Goal: Obtain resource: Download file/media

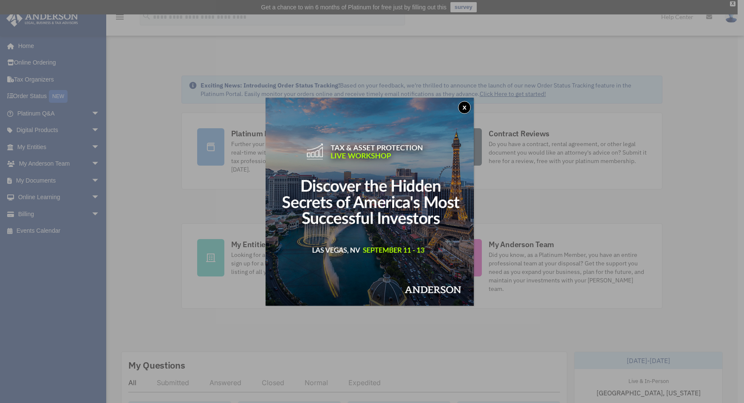
click at [469, 108] on button "x" at bounding box center [464, 107] width 13 height 13
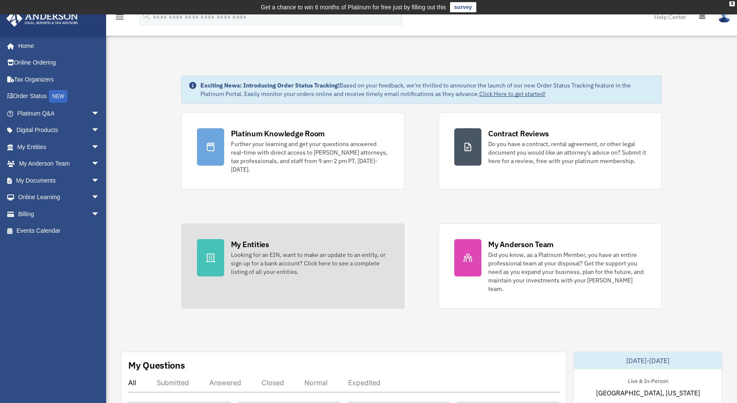
click at [241, 242] on div "My Entities" at bounding box center [250, 244] width 38 height 11
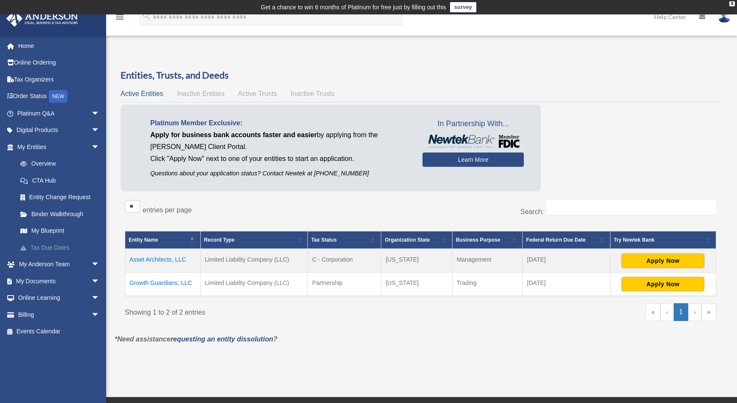
click at [51, 248] on link "Tax Due Dates" at bounding box center [62, 247] width 101 height 17
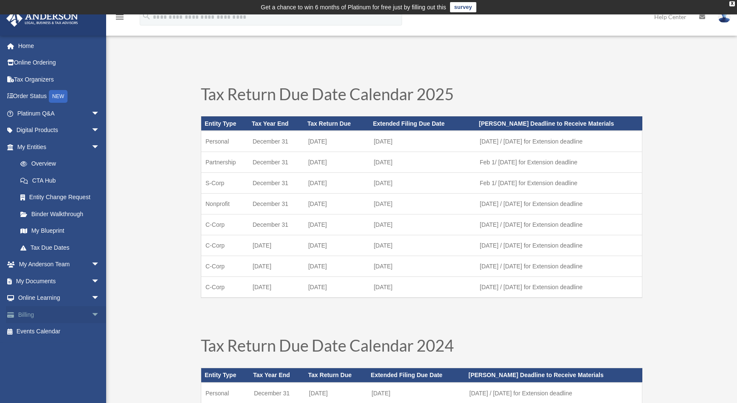
click at [91, 313] on span "arrow_drop_down" at bounding box center [99, 314] width 17 height 17
click at [51, 330] on link "$ Open Invoices" at bounding box center [62, 331] width 101 height 17
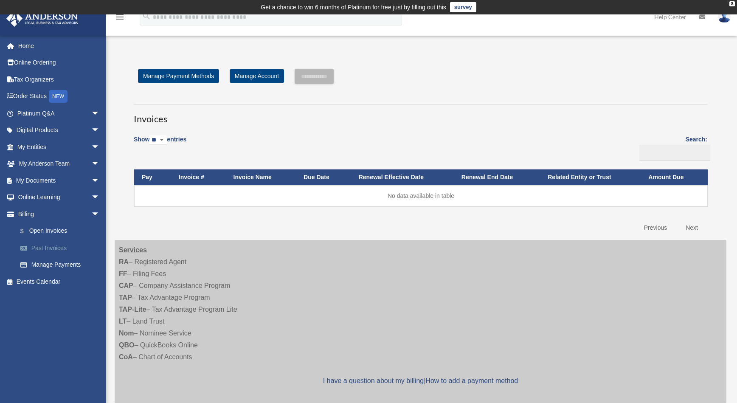
click at [52, 248] on link "Past Invoices" at bounding box center [62, 248] width 101 height 17
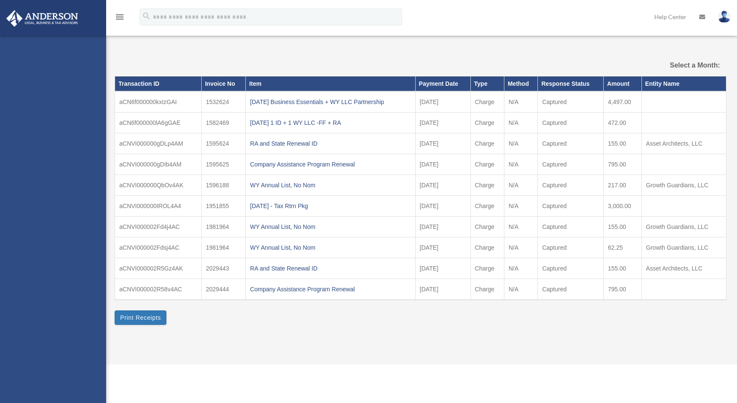
select select
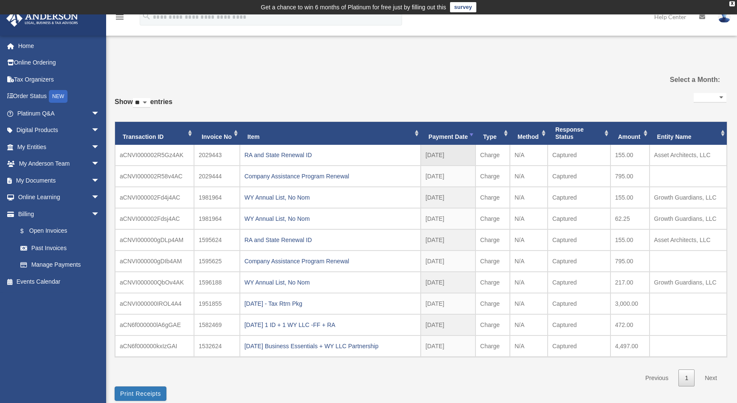
drag, startPoint x: 632, startPoint y: 153, endPoint x: 612, endPoint y: 154, distance: 20.8
click at [612, 154] on td "155.00" at bounding box center [630, 155] width 39 height 21
drag, startPoint x: 612, startPoint y: 154, endPoint x: 628, endPoint y: 175, distance: 26.3
click at [628, 175] on td "795.00" at bounding box center [630, 176] width 39 height 21
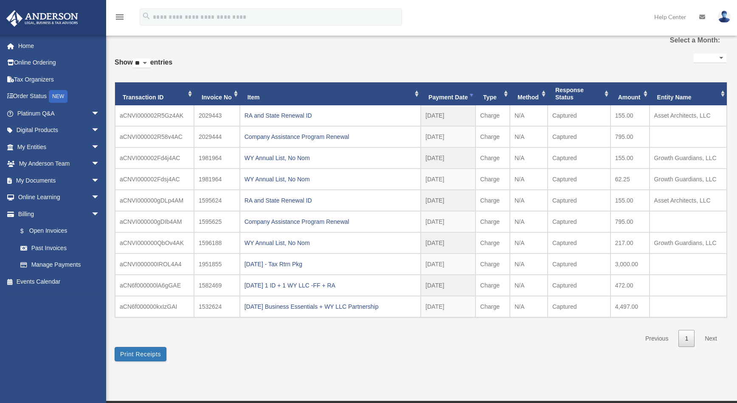
scroll to position [42, 0]
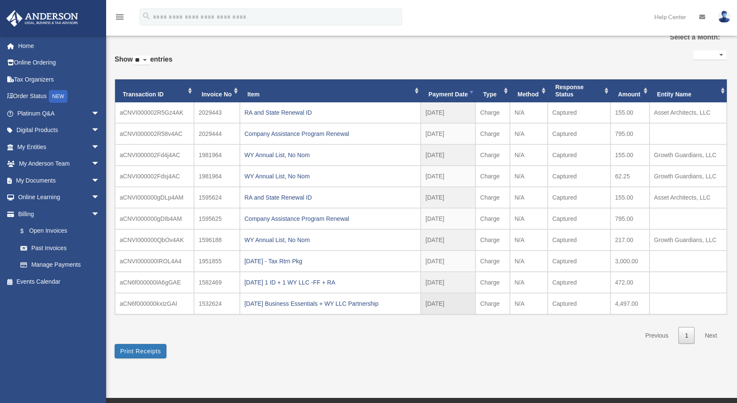
drag, startPoint x: 638, startPoint y: 303, endPoint x: 603, endPoint y: 302, distance: 35.3
click at [603, 302] on tr "aCN6f000000kxIzGAI 1532624 2023.04.10 Business Essentials + WY LLC Partnership …" at bounding box center [421, 303] width 612 height 21
drag, startPoint x: 603, startPoint y: 302, endPoint x: 534, endPoint y: 349, distance: 83.8
click at [534, 349] on div "**********" at bounding box center [421, 192] width 612 height 332
click at [136, 352] on button "Print Receipts" at bounding box center [141, 351] width 52 height 14
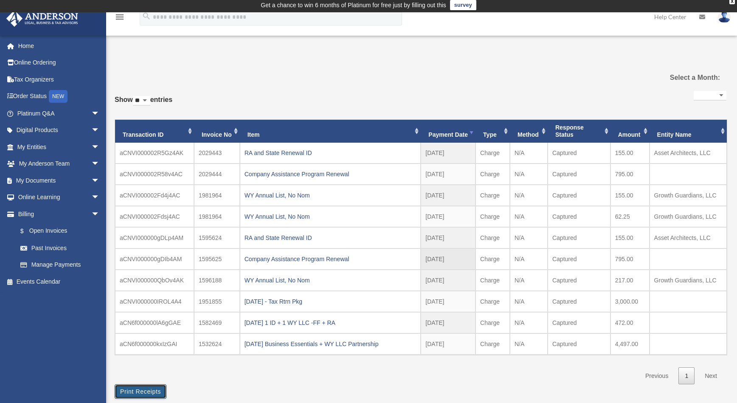
scroll to position [0, 0]
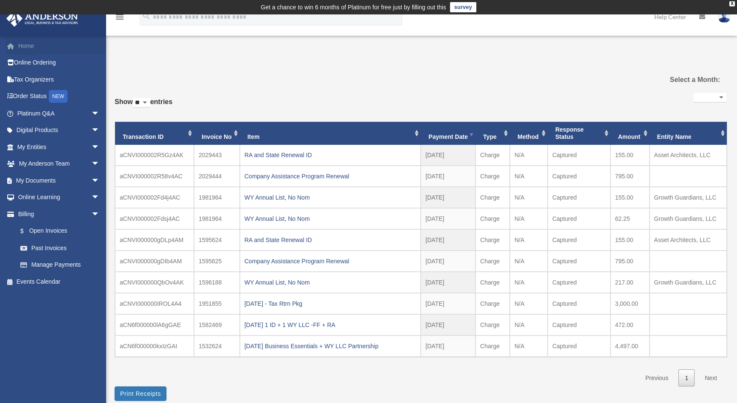
click at [23, 43] on link "Home" at bounding box center [59, 45] width 107 height 17
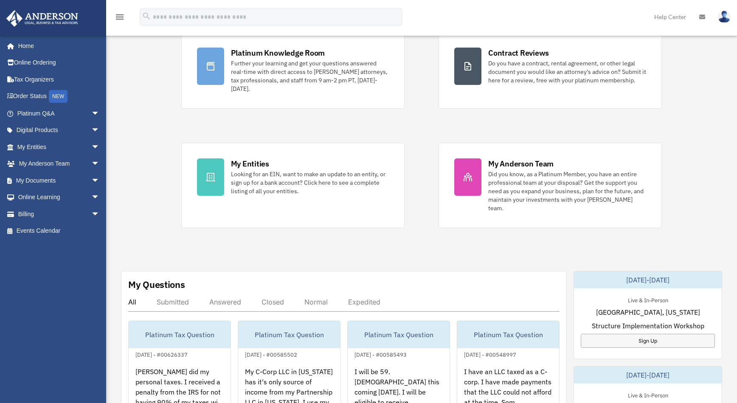
scroll to position [170, 0]
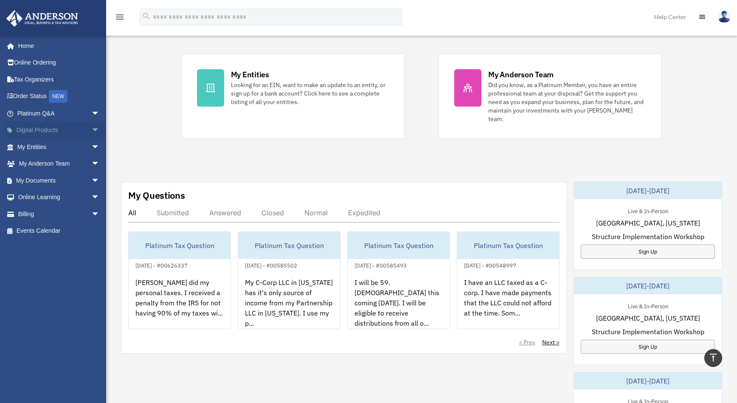
click at [91, 128] on span "arrow_drop_down" at bounding box center [99, 130] width 17 height 17
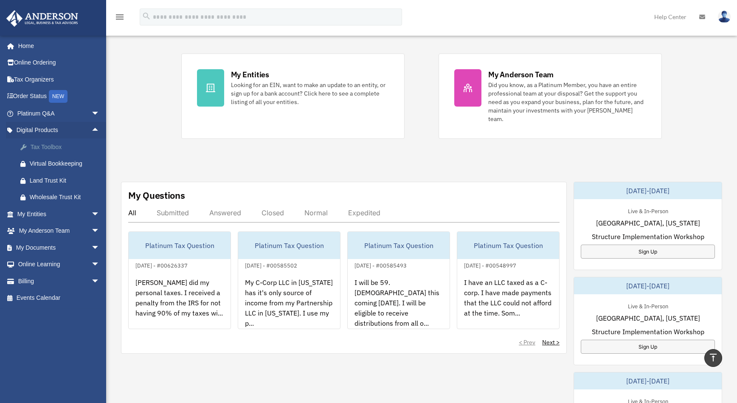
click at [44, 148] on div "Tax Toolbox" at bounding box center [66, 147] width 72 height 11
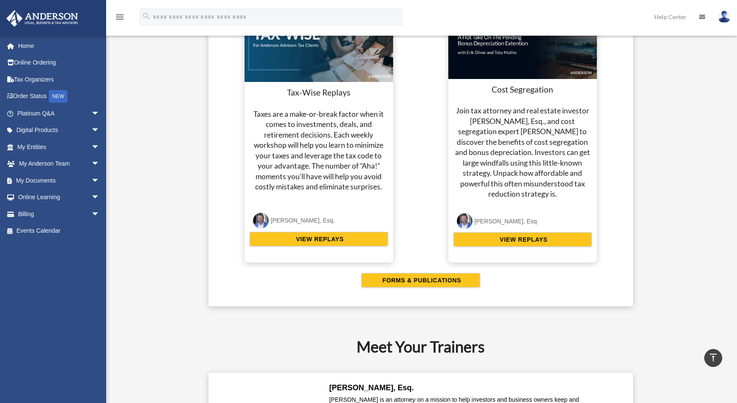
scroll to position [1572, 0]
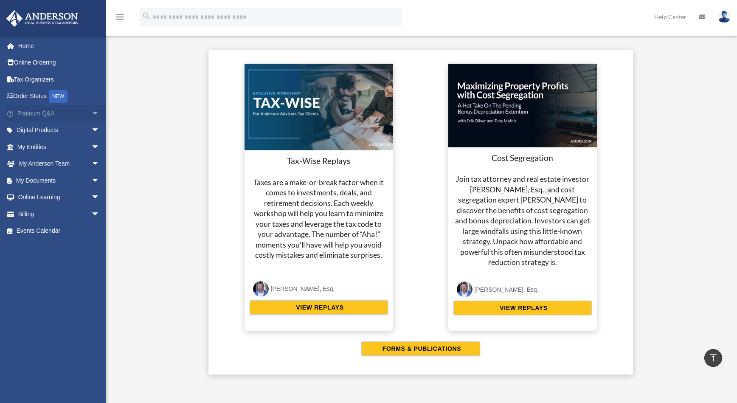
click at [91, 114] on span "arrow_drop_down" at bounding box center [99, 113] width 17 height 17
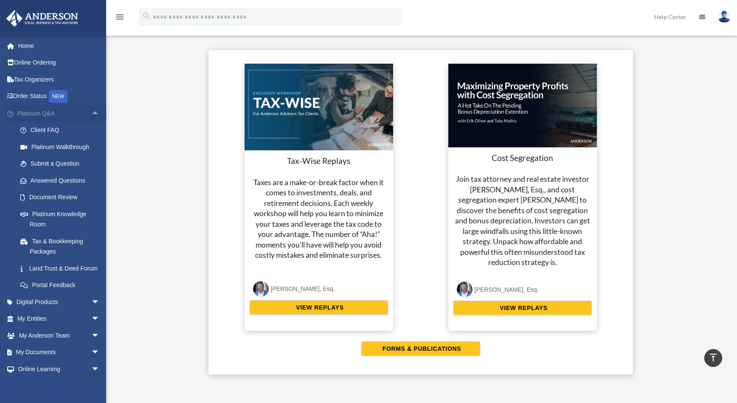
click at [91, 114] on span "arrow_drop_up" at bounding box center [99, 113] width 17 height 17
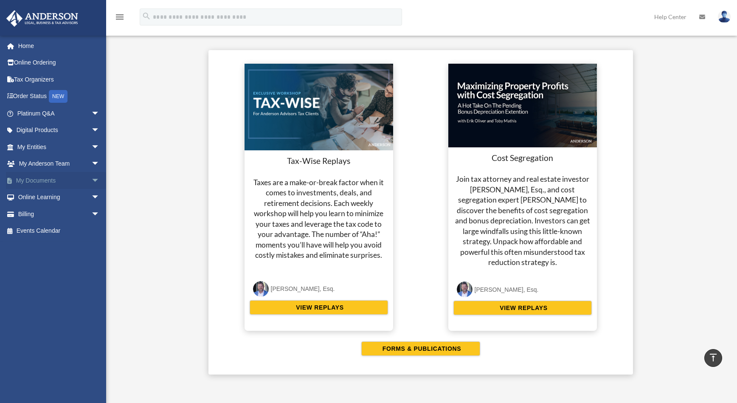
click at [91, 181] on span "arrow_drop_down" at bounding box center [99, 180] width 17 height 17
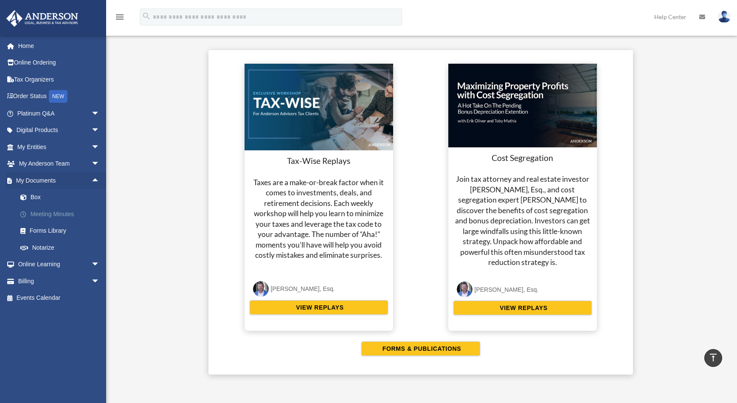
click at [64, 214] on link "Meeting Minutes" at bounding box center [62, 214] width 101 height 17
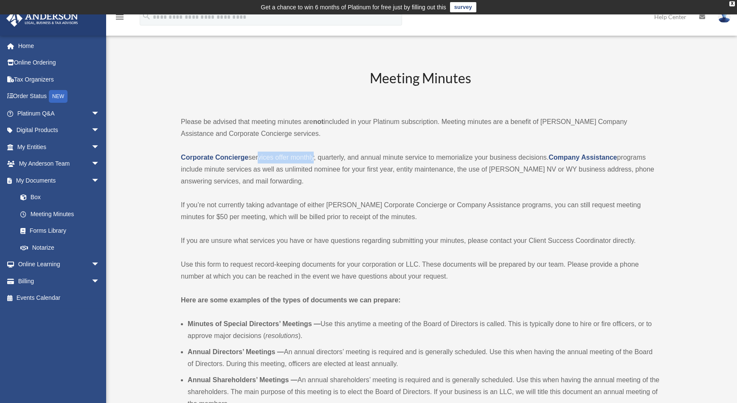
drag, startPoint x: 257, startPoint y: 158, endPoint x: 313, endPoint y: 158, distance: 55.6
click at [313, 158] on p "Corporate Concierge services offer monthly, quarterly, and annual minute servic…" at bounding box center [421, 170] width 480 height 36
drag, startPoint x: 441, startPoint y: 159, endPoint x: 540, endPoint y: 149, distance: 99.5
click at [540, 149] on div "Meeting Minutes Please be advised that meeting minutes are not included in your…" at bounding box center [421, 378] width 480 height 619
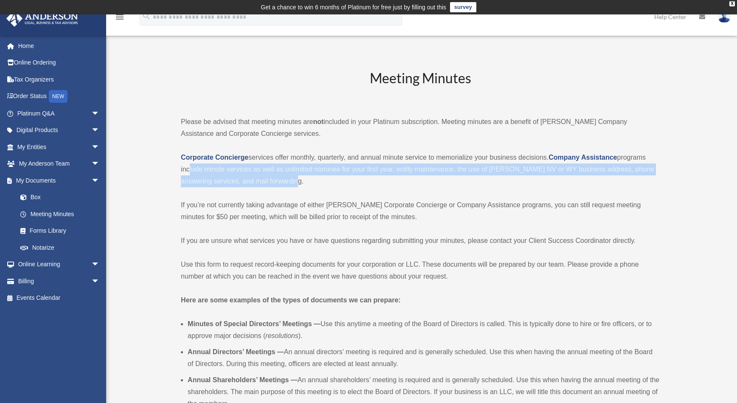
drag, startPoint x: 187, startPoint y: 169, endPoint x: 319, endPoint y: 181, distance: 132.1
click at [319, 181] on p "Corporate Concierge services offer monthly, quarterly, and annual minute servic…" at bounding box center [421, 170] width 480 height 36
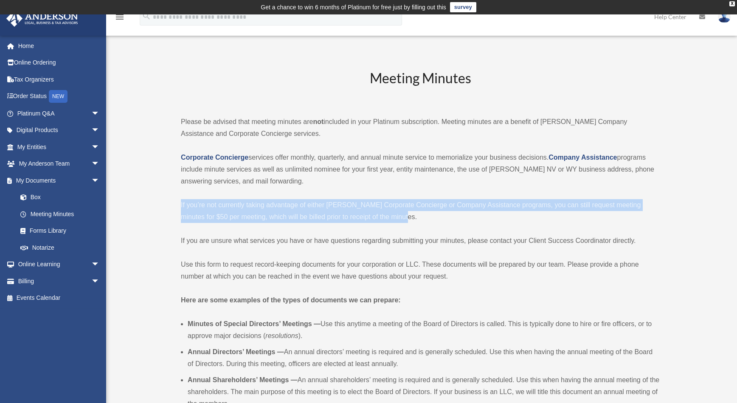
drag, startPoint x: 181, startPoint y: 203, endPoint x: 392, endPoint y: 219, distance: 211.3
click at [392, 219] on p "If you’re not currently taking advantage of either [PERSON_NAME] Corporate Conc…" at bounding box center [421, 211] width 480 height 24
drag, startPoint x: 392, startPoint y: 219, endPoint x: 339, endPoint y: 221, distance: 53.1
click at [339, 221] on p "If you’re not currently taking advantage of either [PERSON_NAME] Corporate Conc…" at bounding box center [421, 211] width 480 height 24
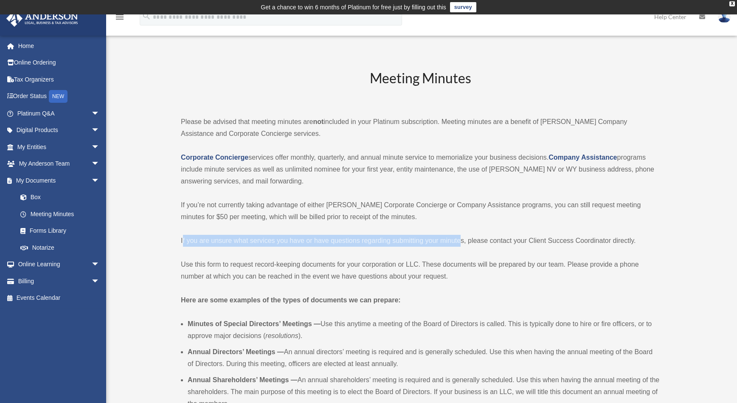
drag, startPoint x: 182, startPoint y: 240, endPoint x: 462, endPoint y: 242, distance: 279.5
click at [462, 242] on p "If you are unsure what services you have or have questions regarding submitting…" at bounding box center [421, 241] width 480 height 12
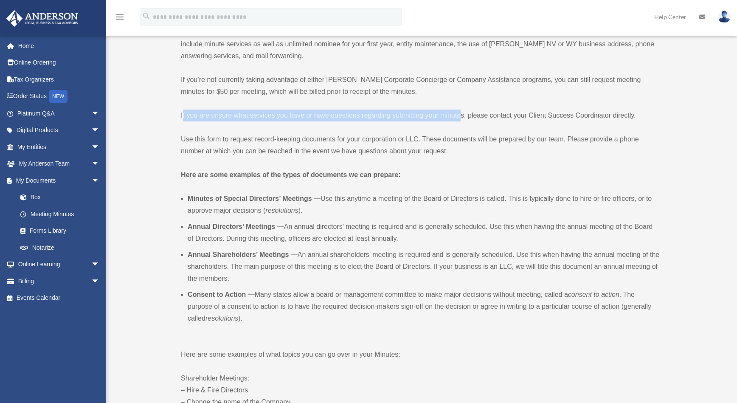
scroll to position [127, 0]
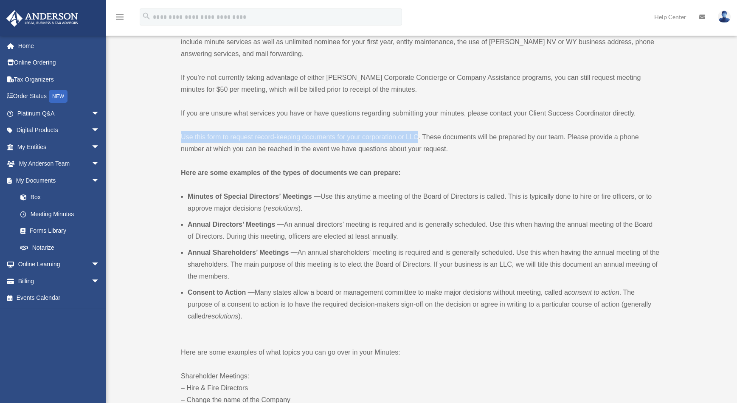
drag, startPoint x: 183, startPoint y: 137, endPoint x: 418, endPoint y: 137, distance: 235.7
click at [418, 137] on p "Use this form to request record-keeping documents for your corporation or LLC. …" at bounding box center [421, 143] width 480 height 24
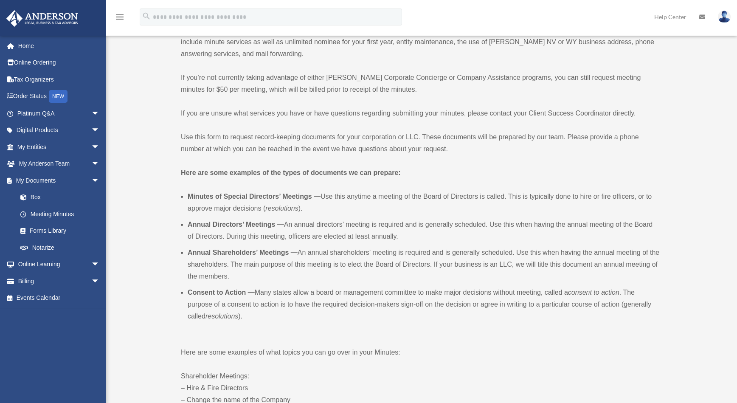
drag, startPoint x: 418, startPoint y: 137, endPoint x: 424, endPoint y: 138, distance: 5.7
click at [424, 138] on p "Use this form to request record-keeping documents for your corporation or LLC. …" at bounding box center [421, 143] width 480 height 24
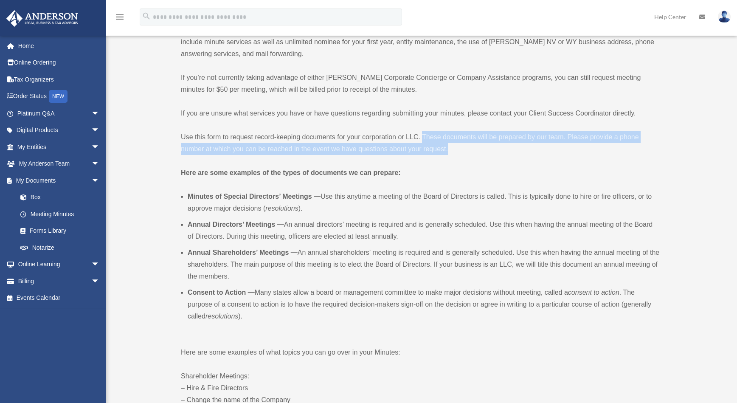
drag, startPoint x: 435, startPoint y: 136, endPoint x: 501, endPoint y: 148, distance: 66.5
click at [501, 148] on p "Use this form to request record-keeping documents for your corporation or LLC. …" at bounding box center [421, 143] width 480 height 24
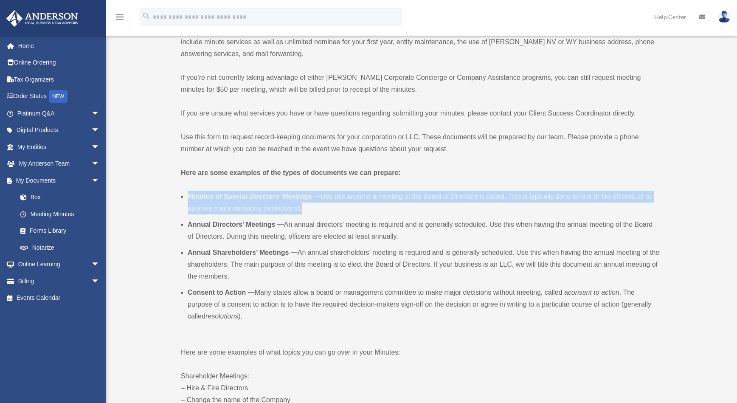
drag, startPoint x: 189, startPoint y: 192, endPoint x: 305, endPoint y: 207, distance: 116.9
click at [305, 207] on li "Minutes of Special Directors’ Meetings — Use this anytime a meeting of the Boar…" at bounding box center [424, 203] width 473 height 24
drag, startPoint x: 192, startPoint y: 224, endPoint x: 426, endPoint y: 236, distance: 233.9
click at [426, 236] on li "Annual Directors’ Meetings — An annual directors’ meeting is required and is ge…" at bounding box center [424, 231] width 473 height 24
drag, startPoint x: 301, startPoint y: 252, endPoint x: 274, endPoint y: 275, distance: 35.3
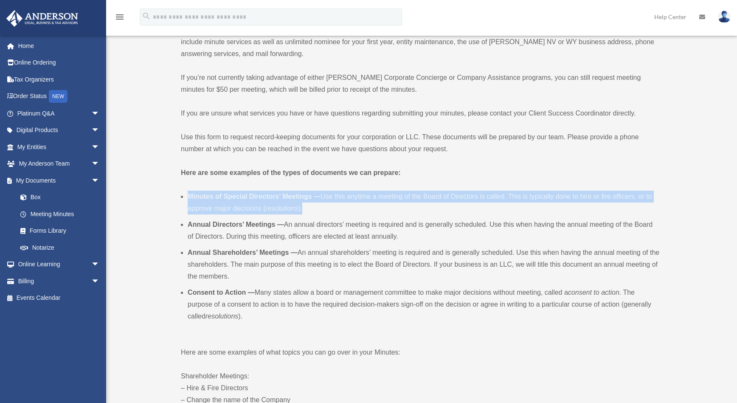
click at [274, 275] on li "Annual Shareholders’ Meetings — An annual shareholders’ meeting is required and…" at bounding box center [424, 265] width 473 height 36
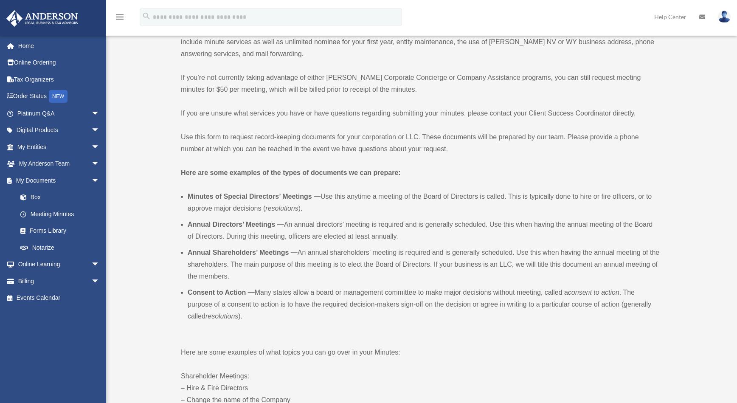
drag, startPoint x: 274, startPoint y: 275, endPoint x: 246, endPoint y: 294, distance: 33.3
click at [246, 294] on b "Consent to Action —" at bounding box center [221, 292] width 67 height 7
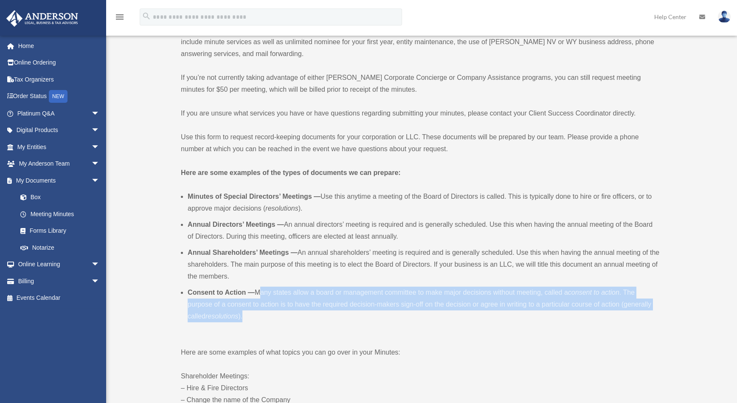
drag, startPoint x: 259, startPoint y: 290, endPoint x: 298, endPoint y: 319, distance: 48.6
click at [298, 319] on li "Consent to Action — Many states allow a board or management committee to make m…" at bounding box center [424, 305] width 473 height 36
drag, startPoint x: 298, startPoint y: 319, endPoint x: 467, endPoint y: 302, distance: 169.9
click at [467, 302] on li "Consent to Action — Many states allow a board or management committee to make m…" at bounding box center [424, 305] width 473 height 36
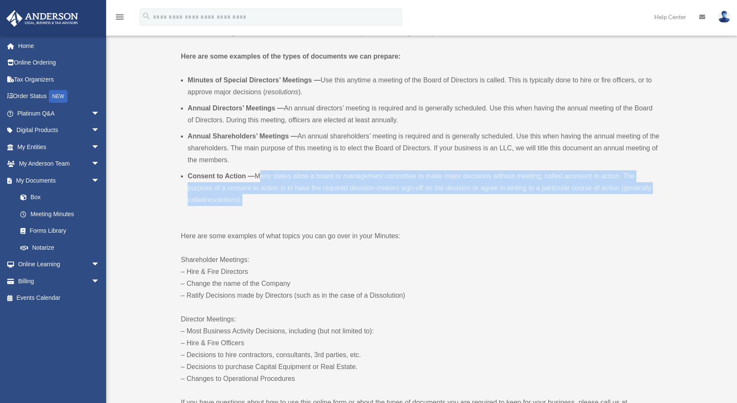
scroll to position [255, 0]
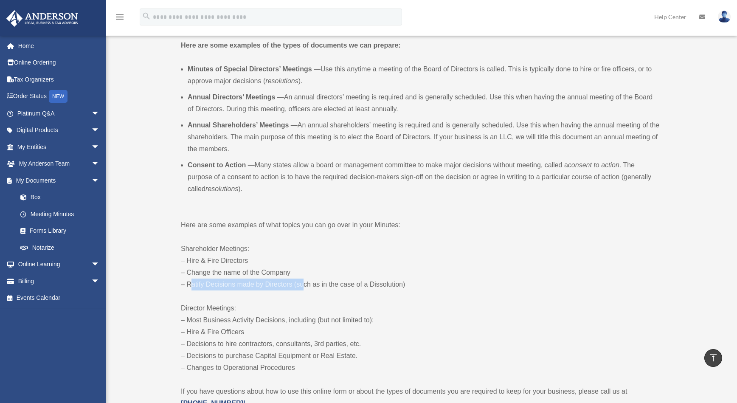
drag, startPoint x: 187, startPoint y: 283, endPoint x: 299, endPoint y: 281, distance: 112.6
click at [299, 281] on p "Shareholder Meetings: – Hire & Fire Directors – Change the name of the Company …" at bounding box center [421, 267] width 480 height 48
drag, startPoint x: 299, startPoint y: 281, endPoint x: 279, endPoint y: 302, distance: 29.5
click at [266, 307] on p "Director Meetings: – Most Business Activity Decisions, including (but not limit…" at bounding box center [421, 337] width 480 height 71
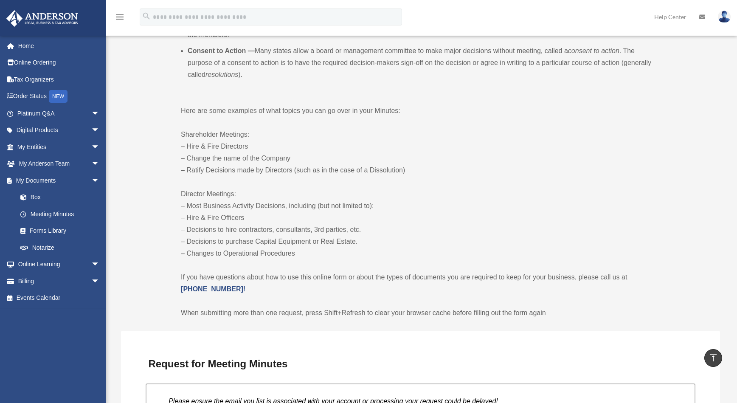
scroll to position [382, 0]
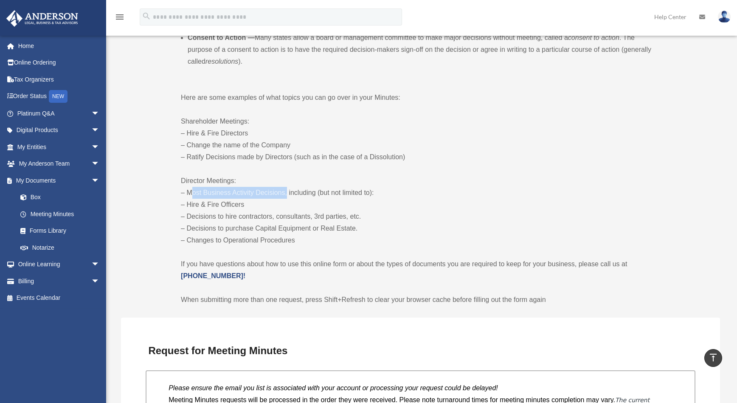
drag, startPoint x: 186, startPoint y: 192, endPoint x: 285, endPoint y: 189, distance: 99.4
click at [285, 189] on p "Director Meetings: – Most Business Activity Decisions, including (but not limit…" at bounding box center [421, 210] width 480 height 71
drag, startPoint x: 196, startPoint y: 218, endPoint x: 365, endPoint y: 212, distance: 169.6
click at [365, 212] on p "Director Meetings: – Most Business Activity Decisions, including (but not limit…" at bounding box center [421, 210] width 480 height 71
drag, startPoint x: 195, startPoint y: 229, endPoint x: 360, endPoint y: 226, distance: 165.3
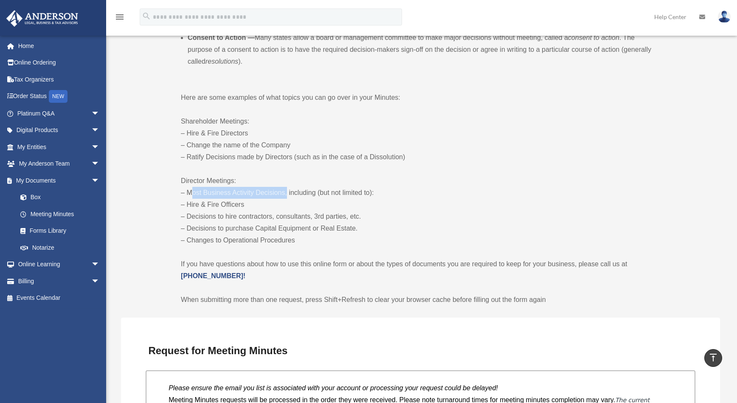
click at [360, 226] on p "Director Meetings: – Most Business Activity Decisions, including (but not limit…" at bounding box center [421, 210] width 480 height 71
drag, startPoint x: 190, startPoint y: 239, endPoint x: 293, endPoint y: 236, distance: 102.8
click at [293, 236] on p "Director Meetings: – Most Business Activity Decisions, including (but not limit…" at bounding box center [421, 210] width 480 height 71
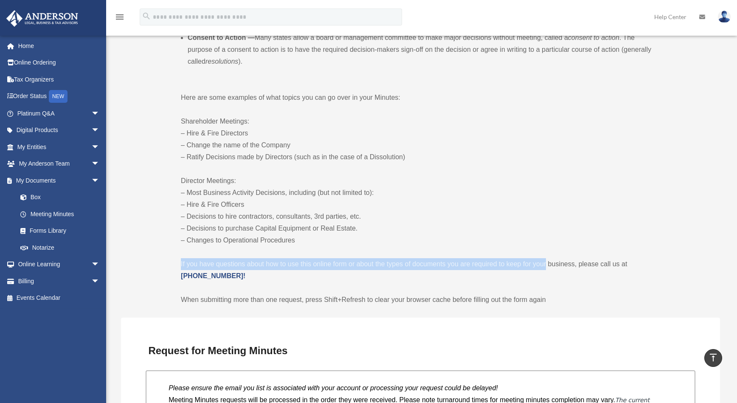
drag, startPoint x: 182, startPoint y: 263, endPoint x: 547, endPoint y: 267, distance: 365.3
click at [547, 267] on p "If you have questions about how to use this online form or about the types of d…" at bounding box center [421, 270] width 480 height 24
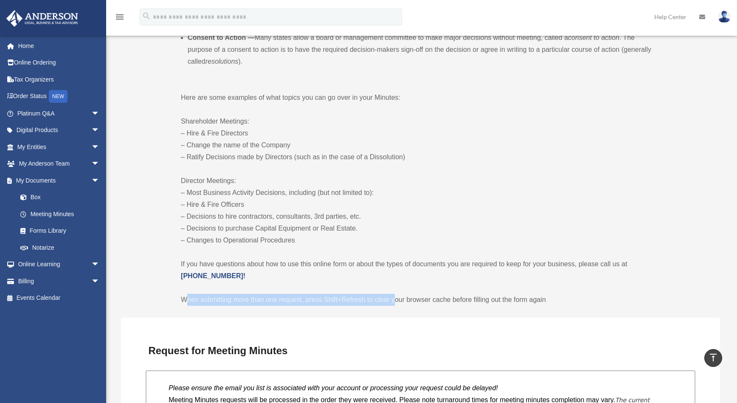
drag, startPoint x: 185, startPoint y: 298, endPoint x: 397, endPoint y: 301, distance: 212.0
click at [397, 301] on p "When submitting more than one request, press Shift+Refresh to clear your browse…" at bounding box center [421, 300] width 480 height 12
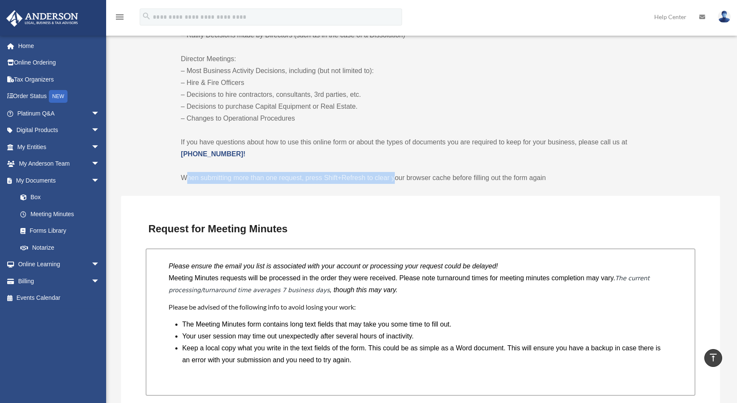
scroll to position [510, 0]
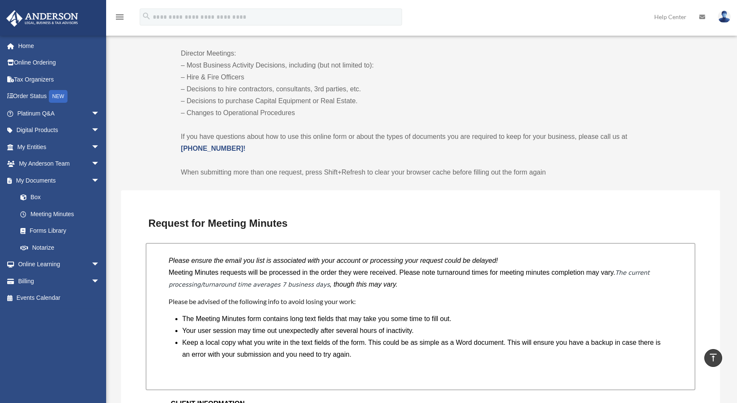
click at [396, 294] on div "Please ensure the email you list is associated with your account or processing …" at bounding box center [421, 316] width 550 height 147
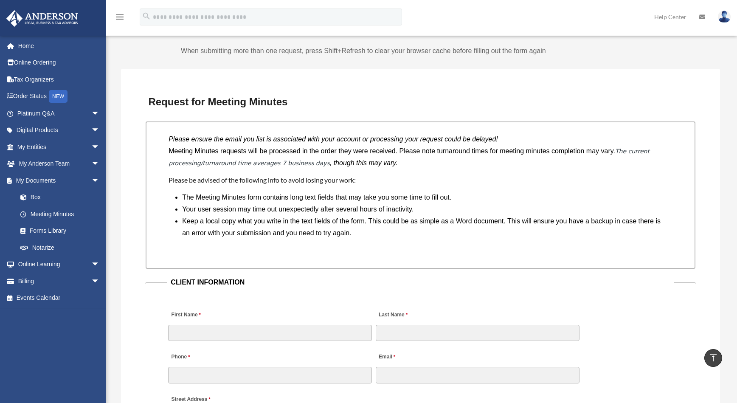
scroll to position [637, 0]
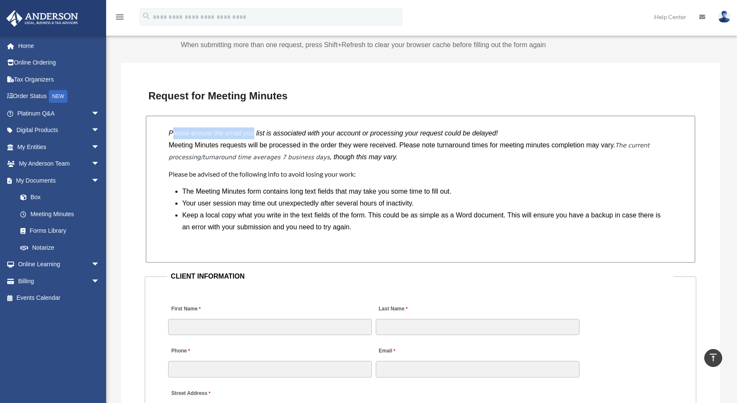
drag, startPoint x: 172, startPoint y: 135, endPoint x: 253, endPoint y: 138, distance: 80.7
click at [253, 138] on p "Please ensure the email you list is associated with your account or processing …" at bounding box center [421, 133] width 504 height 12
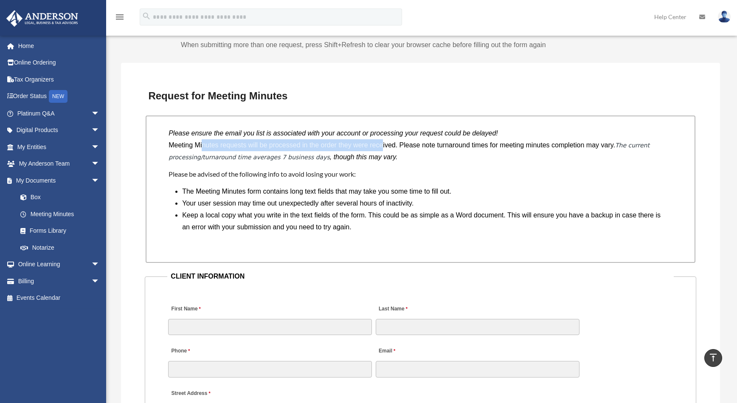
drag, startPoint x: 253, startPoint y: 138, endPoint x: 382, endPoint y: 150, distance: 129.3
click at [382, 150] on p "Meeting Minutes requests will be processed in the order they were received. Ple…" at bounding box center [421, 151] width 504 height 24
click at [506, 147] on p "Meeting Minutes requests will be processed in the order they were received. Ple…" at bounding box center [421, 151] width 504 height 24
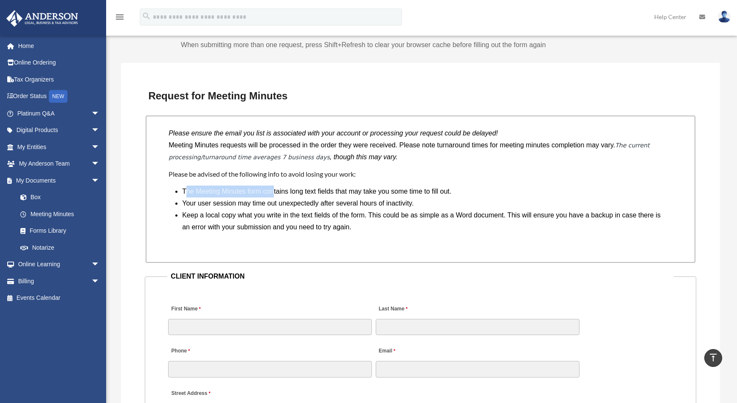
drag, startPoint x: 185, startPoint y: 192, endPoint x: 275, endPoint y: 195, distance: 90.1
click at [275, 195] on li "The Meeting Minutes form contains long text fields that may take you some time …" at bounding box center [424, 192] width 484 height 12
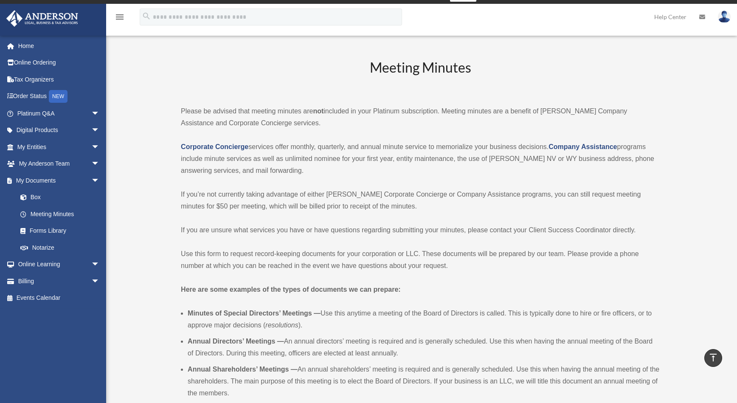
scroll to position [0, 0]
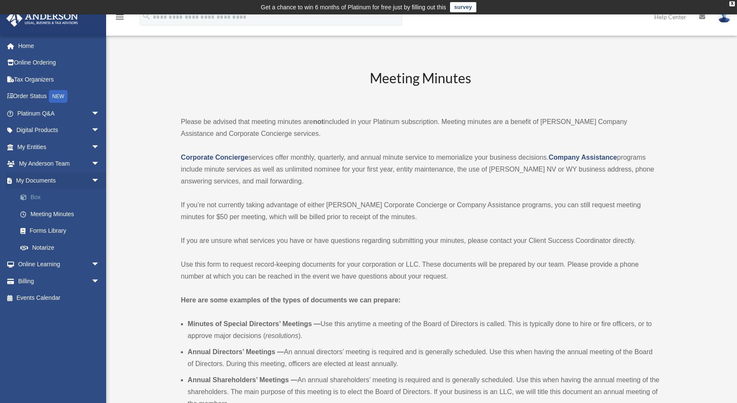
click at [38, 196] on link "Box" at bounding box center [62, 197] width 101 height 17
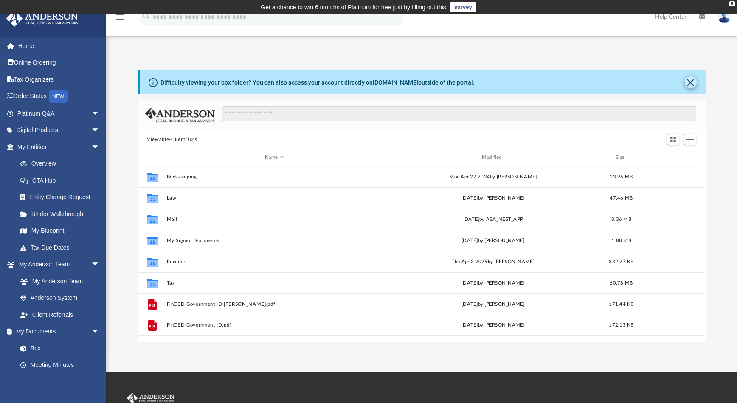
scroll to position [187, 562]
click at [694, 81] on button "Close" at bounding box center [691, 82] width 12 height 12
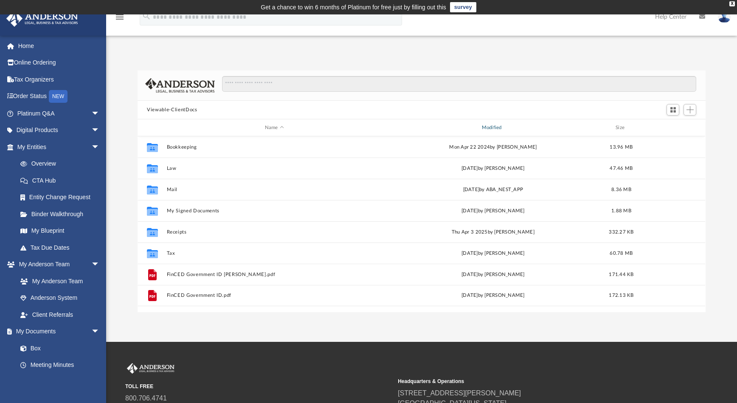
click at [497, 126] on div "Modified" at bounding box center [493, 128] width 215 height 8
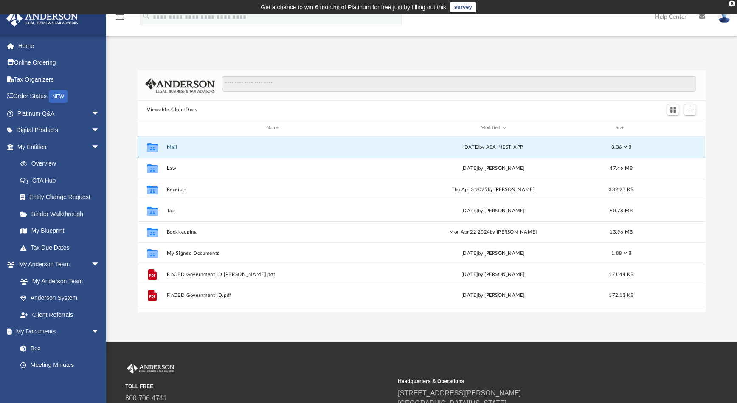
click at [171, 147] on button "Mail" at bounding box center [274, 147] width 215 height 6
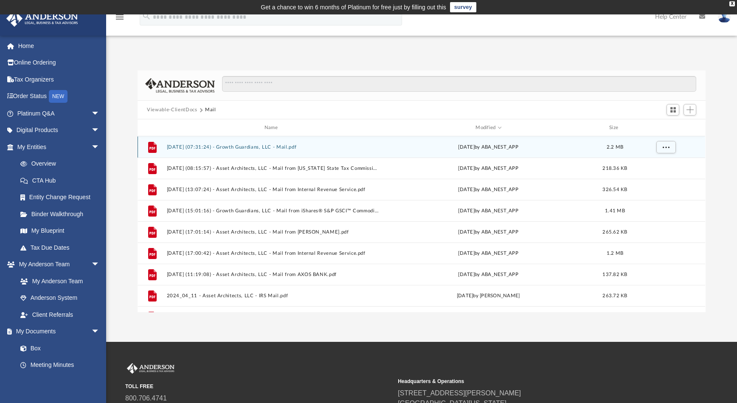
click at [180, 147] on button "[DATE] (07:31:24) - Growth Guardians, LLC - Mail.pdf" at bounding box center [273, 147] width 212 height 6
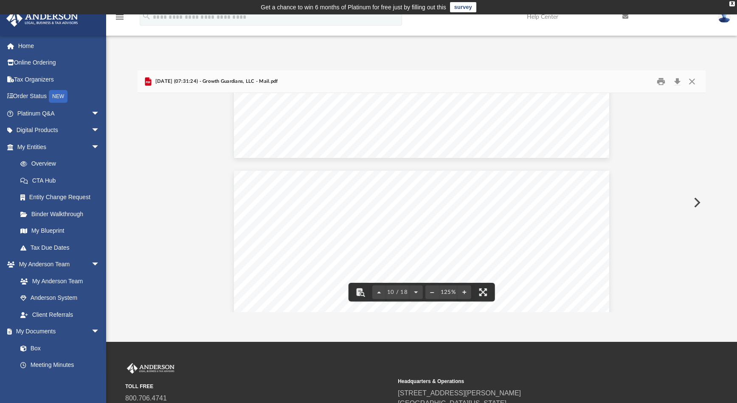
scroll to position [3089, 0]
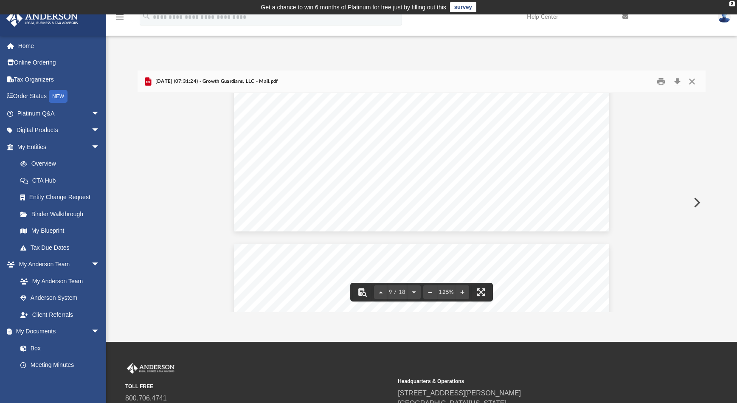
drag, startPoint x: 703, startPoint y: 215, endPoint x: 703, endPoint y: 263, distance: 48.9
click at [703, 278] on div "9 / 18 125%" at bounding box center [422, 202] width 568 height 219
drag, startPoint x: 702, startPoint y: 212, endPoint x: 704, endPoint y: 230, distance: 18.4
click at [703, 234] on div "9 / 18 125%" at bounding box center [422, 202] width 568 height 219
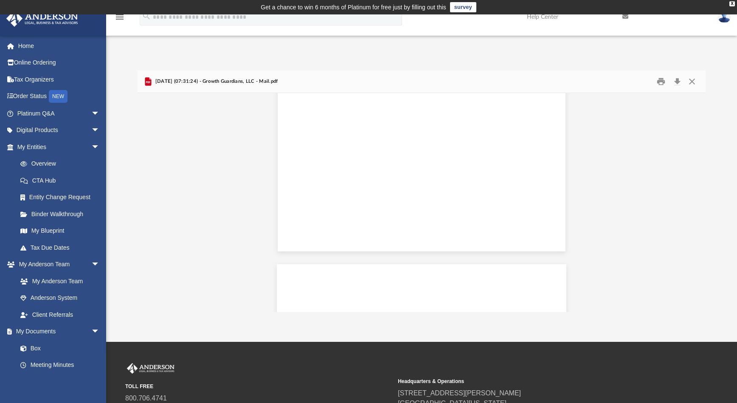
scroll to position [0, 0]
click at [661, 81] on button "Print" at bounding box center [661, 81] width 17 height 13
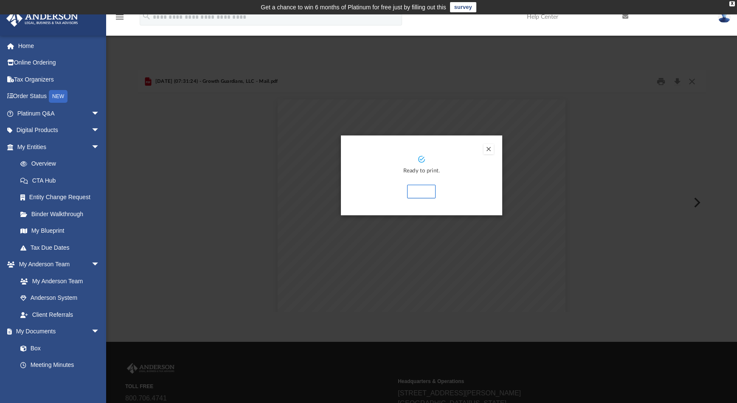
click at [423, 193] on button "Print" at bounding box center [421, 192] width 28 height 14
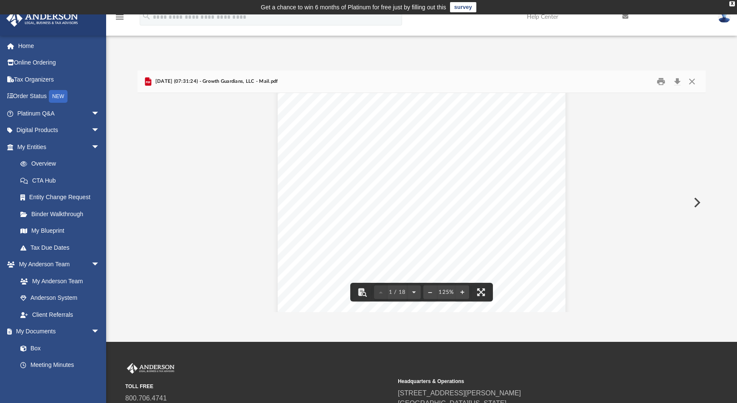
scroll to position [42, 0]
click at [462, 293] on button "File preview" at bounding box center [463, 292] width 14 height 19
click at [540, 203] on div "Page 1" at bounding box center [421, 174] width 311 height 405
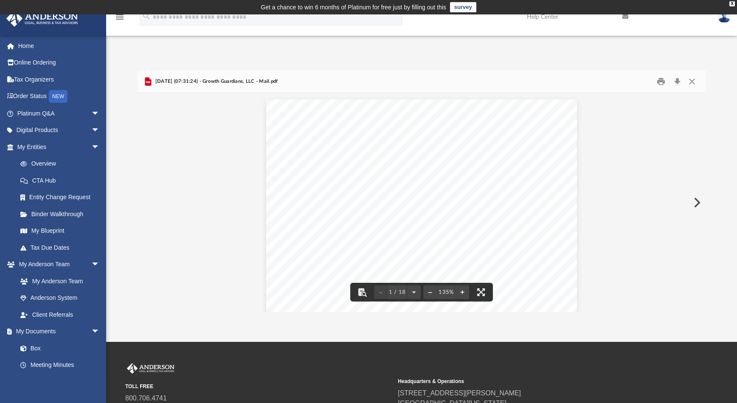
drag, startPoint x: 156, startPoint y: 146, endPoint x: 156, endPoint y: 139, distance: 6.8
click at [514, 37] on div "App [EMAIL_ADDRESS][DOMAIN_NAME] Sign Out [EMAIL_ADDRESS][DOMAIN_NAME] Home Onl…" at bounding box center [368, 177] width 737 height 327
drag, startPoint x: 165, startPoint y: 7, endPoint x: 177, endPoint y: 3, distance: 12.8
click at [165, 6] on td "Get a chance to win 6 months of Platinum for free just by filling out this surv…" at bounding box center [368, 7] width 737 height 14
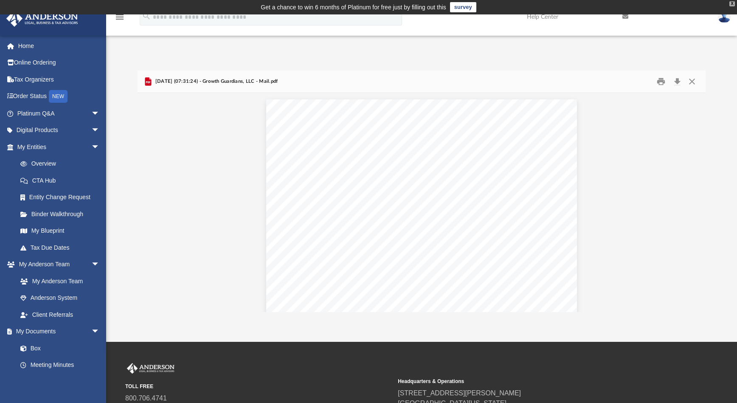
click at [731, 1] on div "X" at bounding box center [733, 3] width 6 height 5
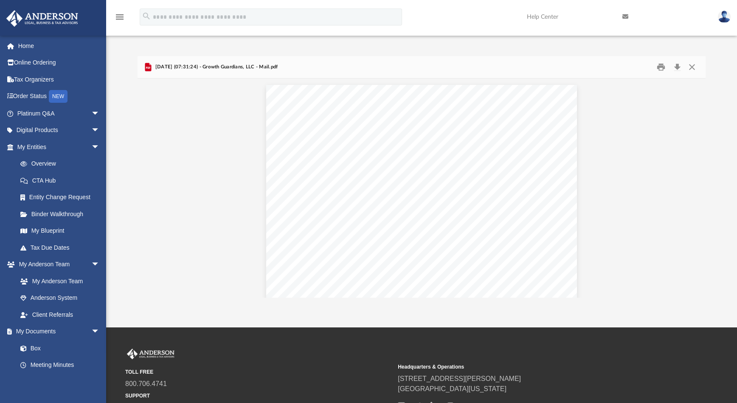
click at [119, 18] on icon "menu" at bounding box center [120, 17] width 10 height 10
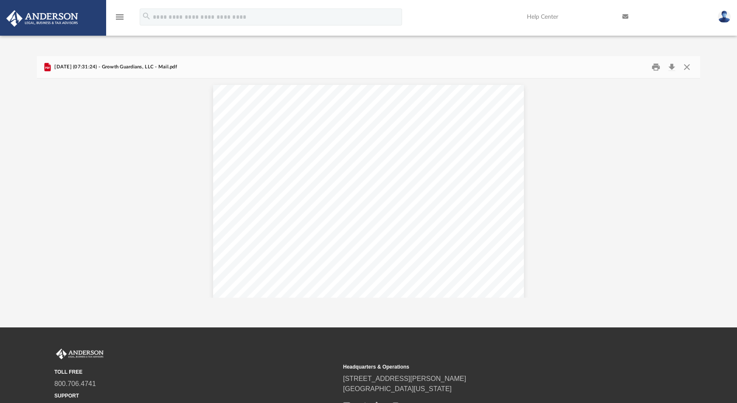
scroll to position [187, 657]
click at [120, 17] on icon "menu" at bounding box center [120, 17] width 10 height 10
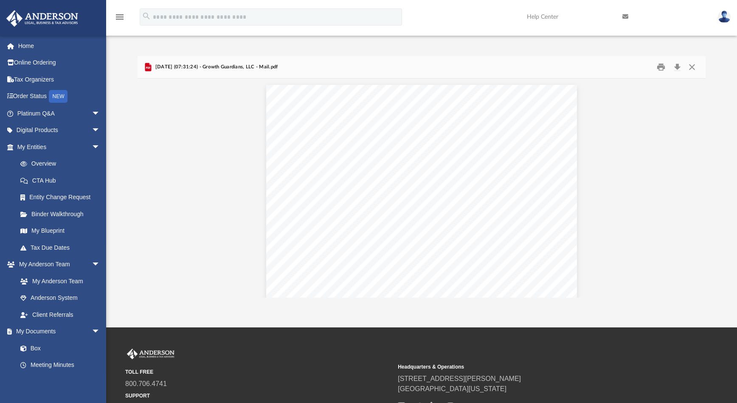
scroll to position [187, 562]
click at [727, 16] on img at bounding box center [724, 17] width 13 height 12
click at [727, 9] on link at bounding box center [724, 16] width 25 height 37
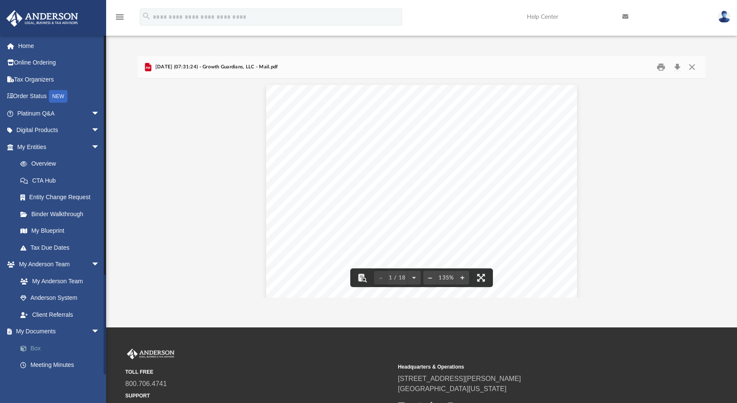
click at [41, 350] on link "Box" at bounding box center [62, 348] width 101 height 17
